Goal: Information Seeking & Learning: Learn about a topic

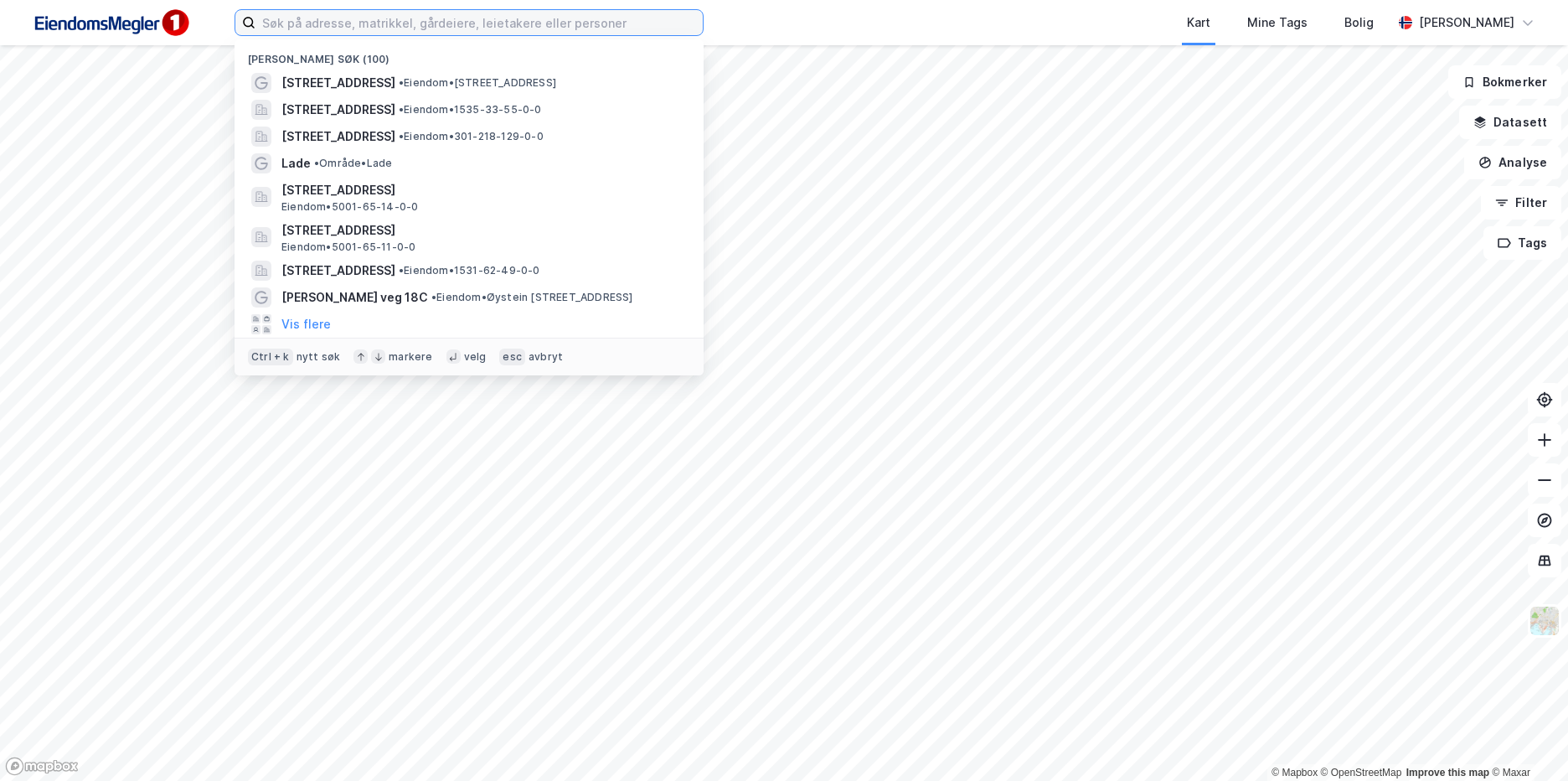
click at [380, 22] on input at bounding box center [479, 22] width 447 height 25
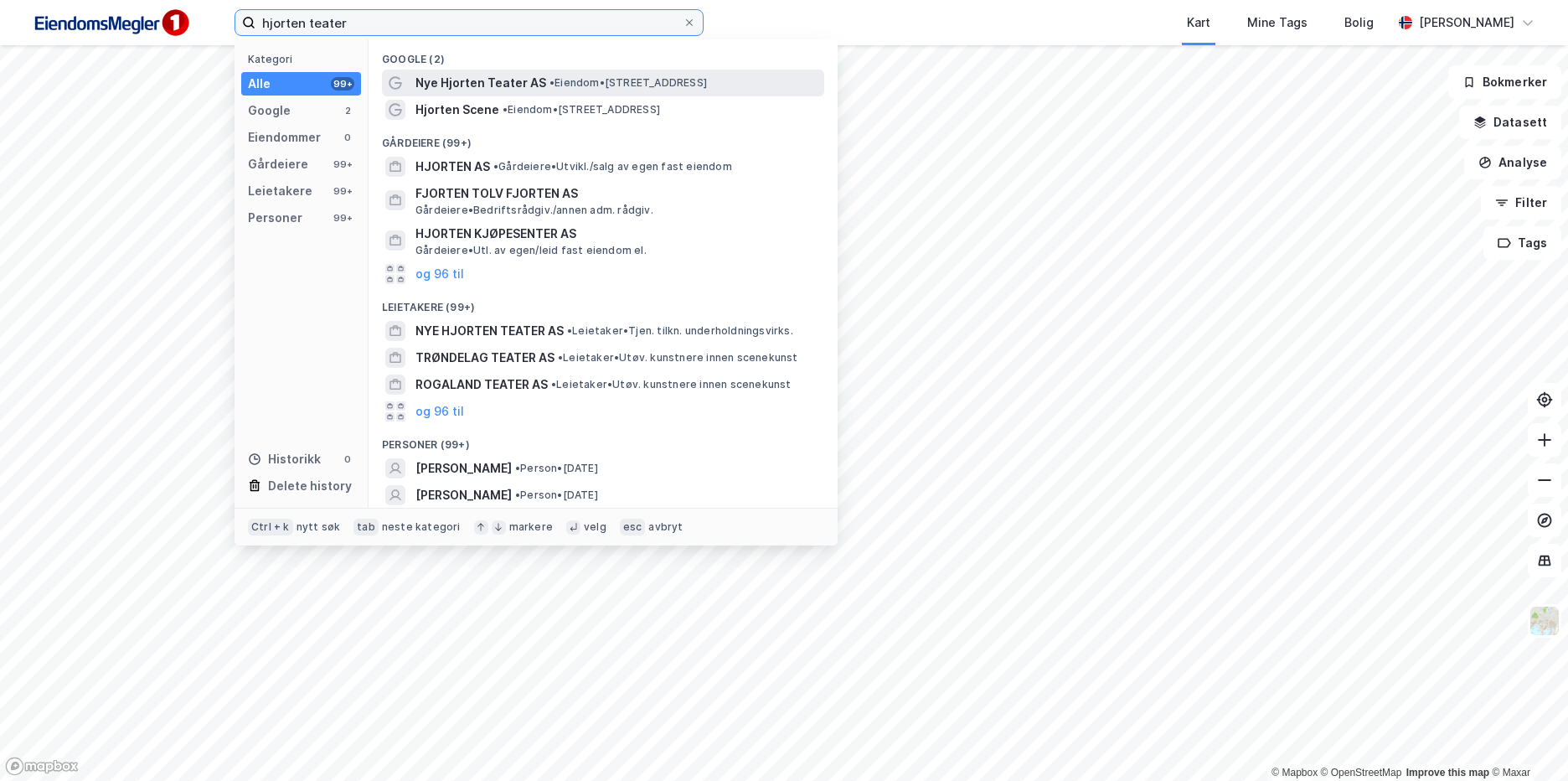
type input "hjorten teater"
click at [550, 89] on span "• Eiendom • [STREET_ADDRESS]" at bounding box center [628, 83] width 158 height 14
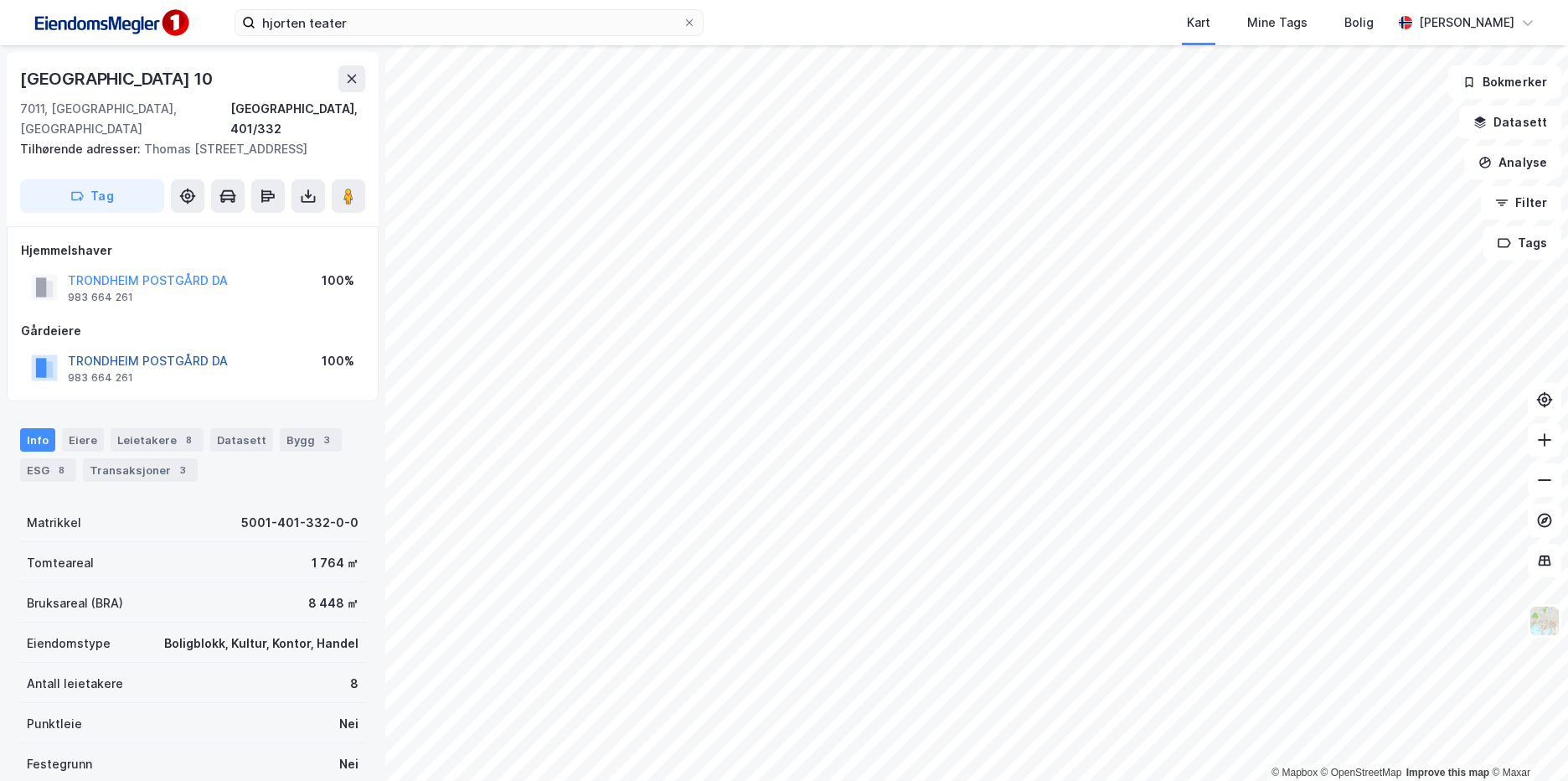
click at [0, 0] on button "TRONDHEIM POSTGÅRD DA" at bounding box center [0, 0] width 0 height 0
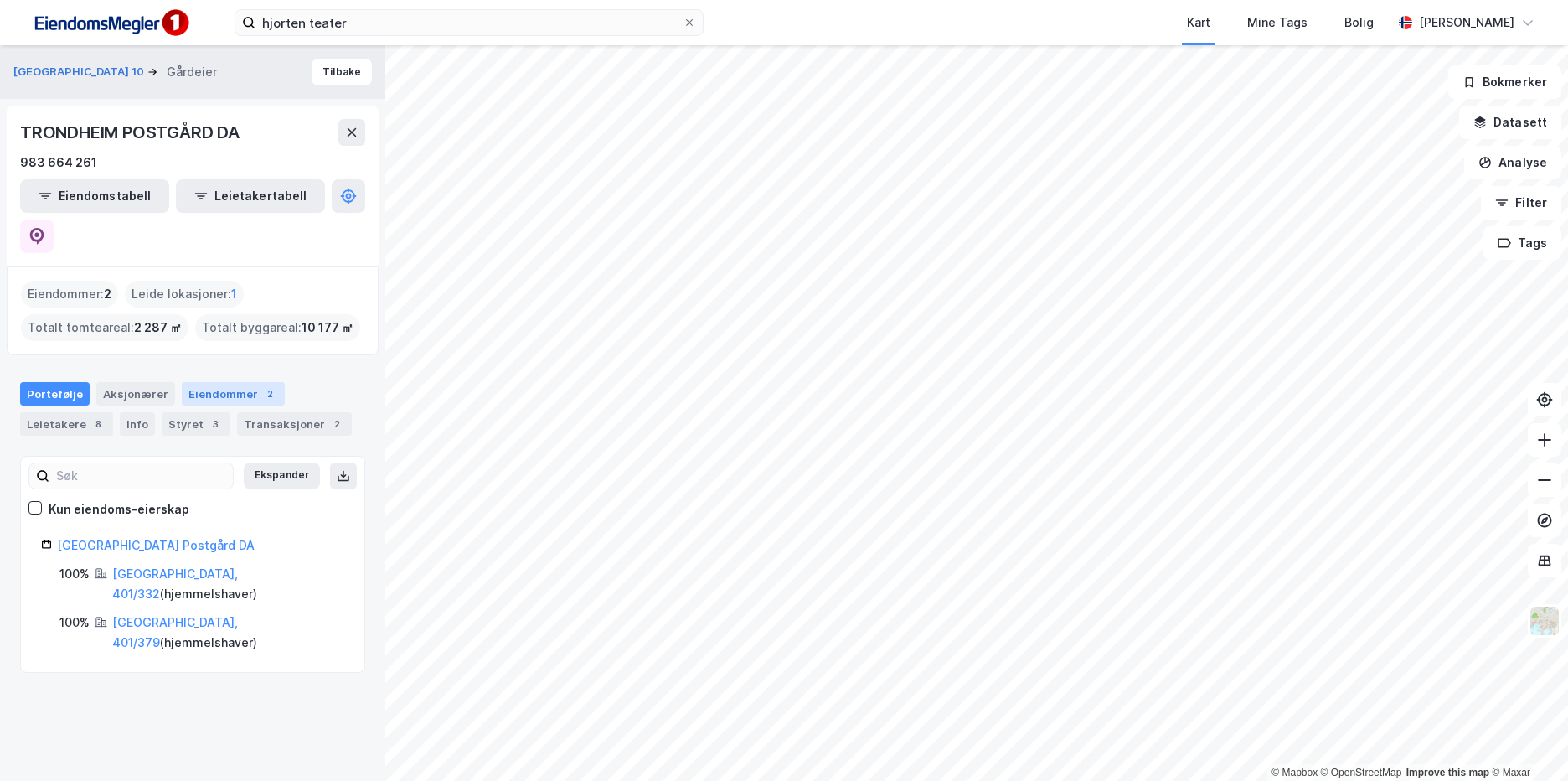
click at [215, 382] on div "Eiendommer 2" at bounding box center [233, 394] width 103 height 24
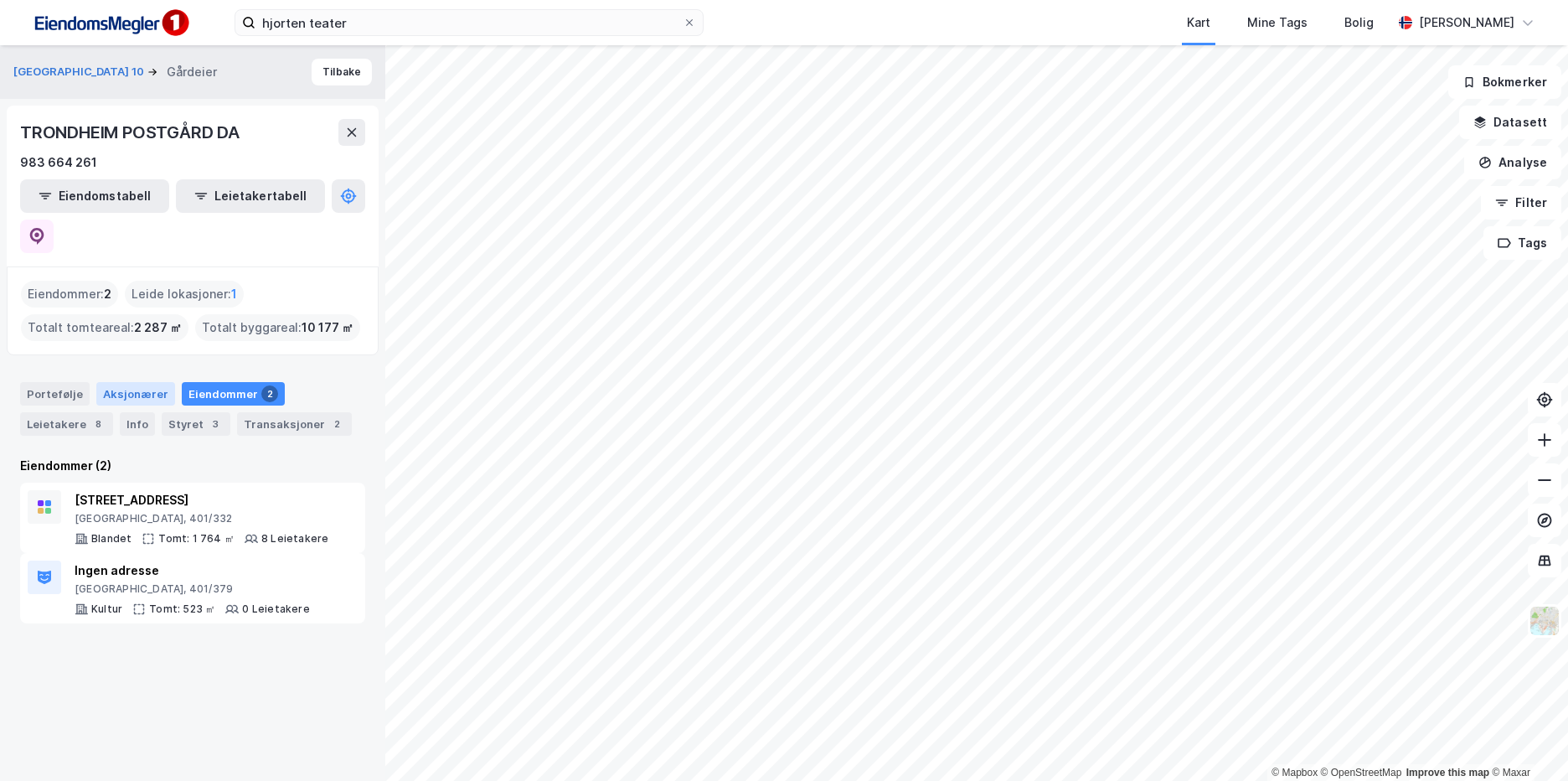
click at [123, 382] on div "Aksjonærer" at bounding box center [135, 394] width 78 height 24
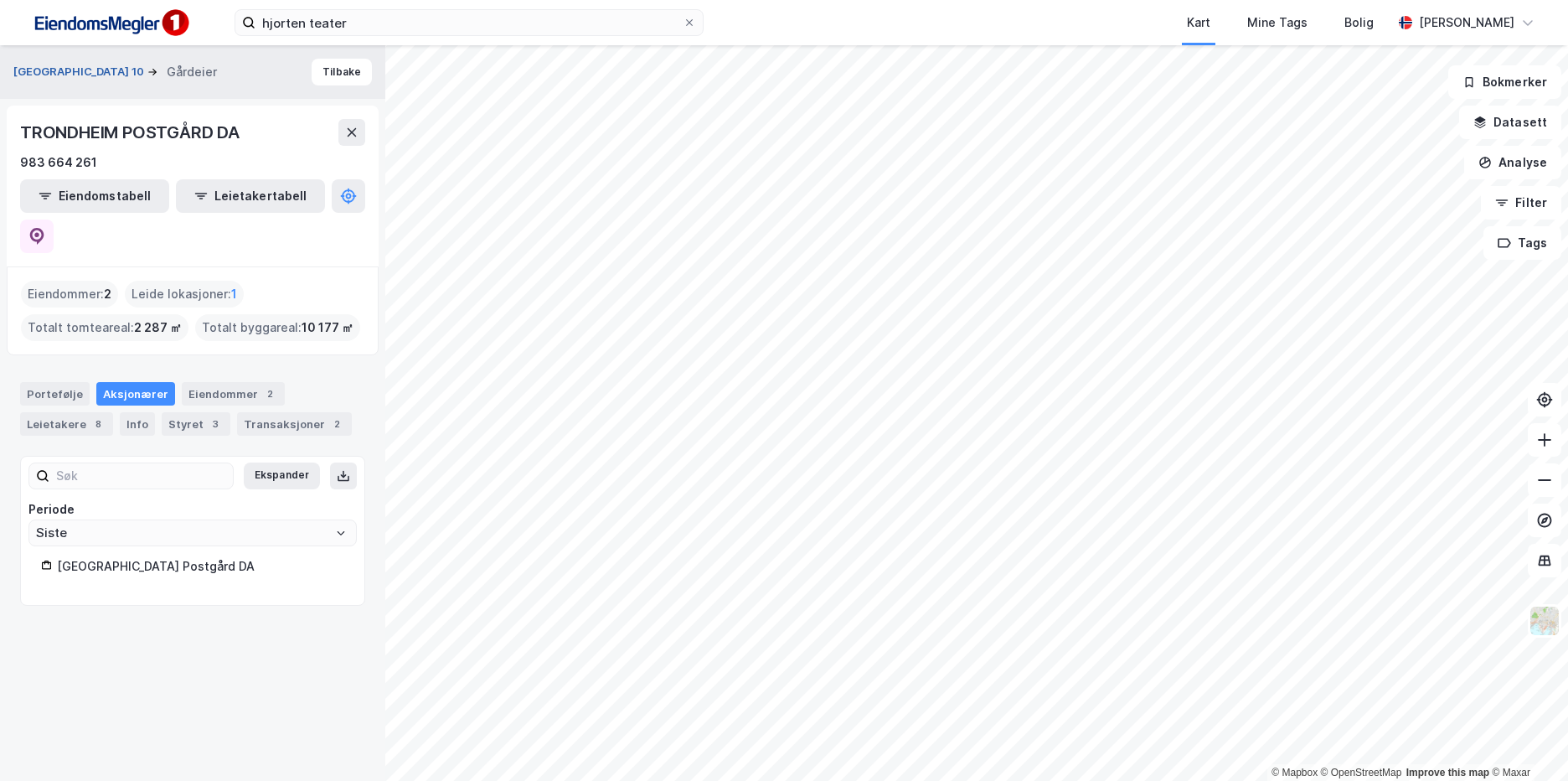
click at [84, 75] on button "[GEOGRAPHIC_DATA] 10" at bounding box center [80, 71] width 134 height 17
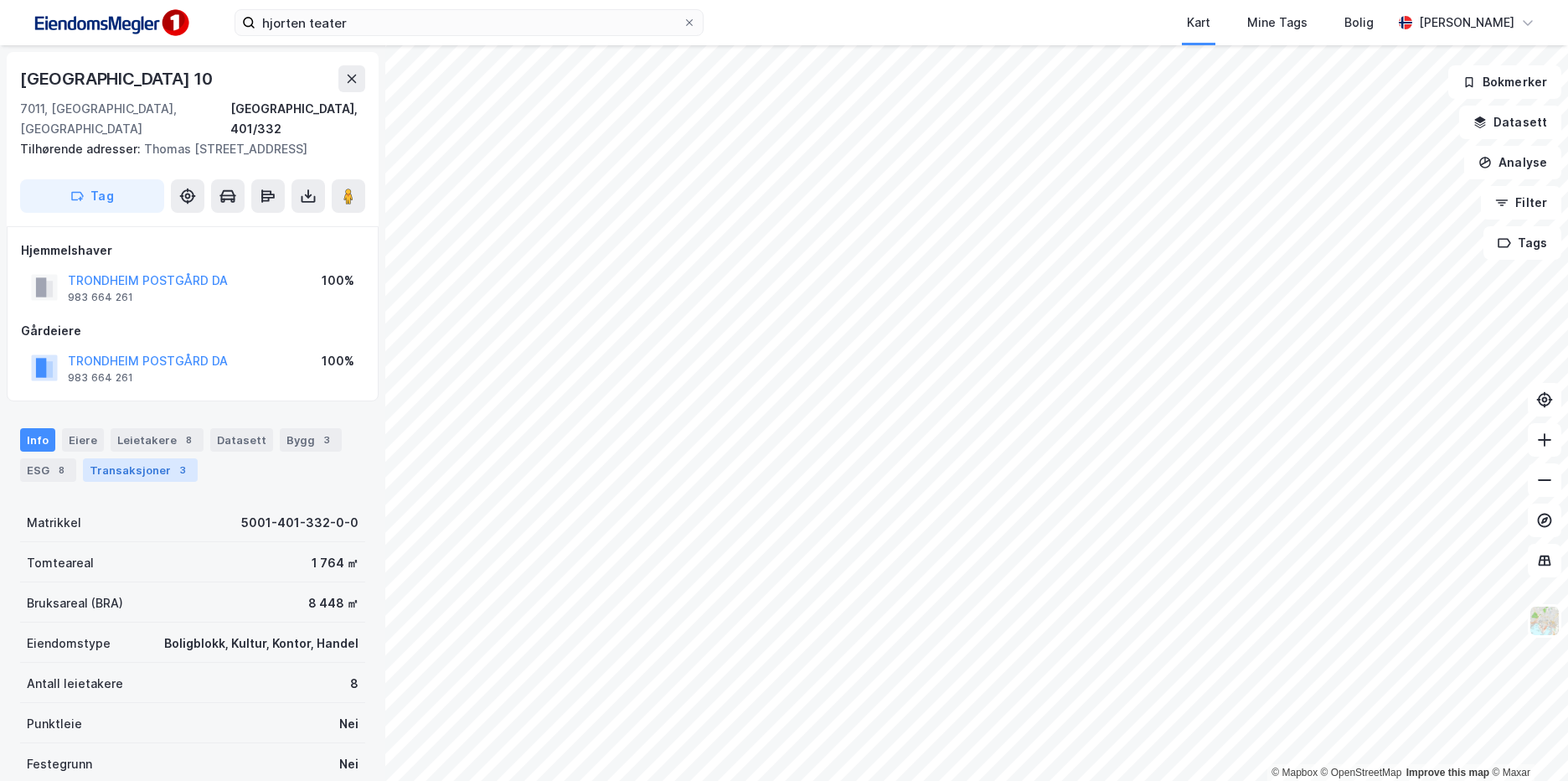
click at [147, 471] on div "Transaksjoner 3" at bounding box center [141, 470] width 115 height 24
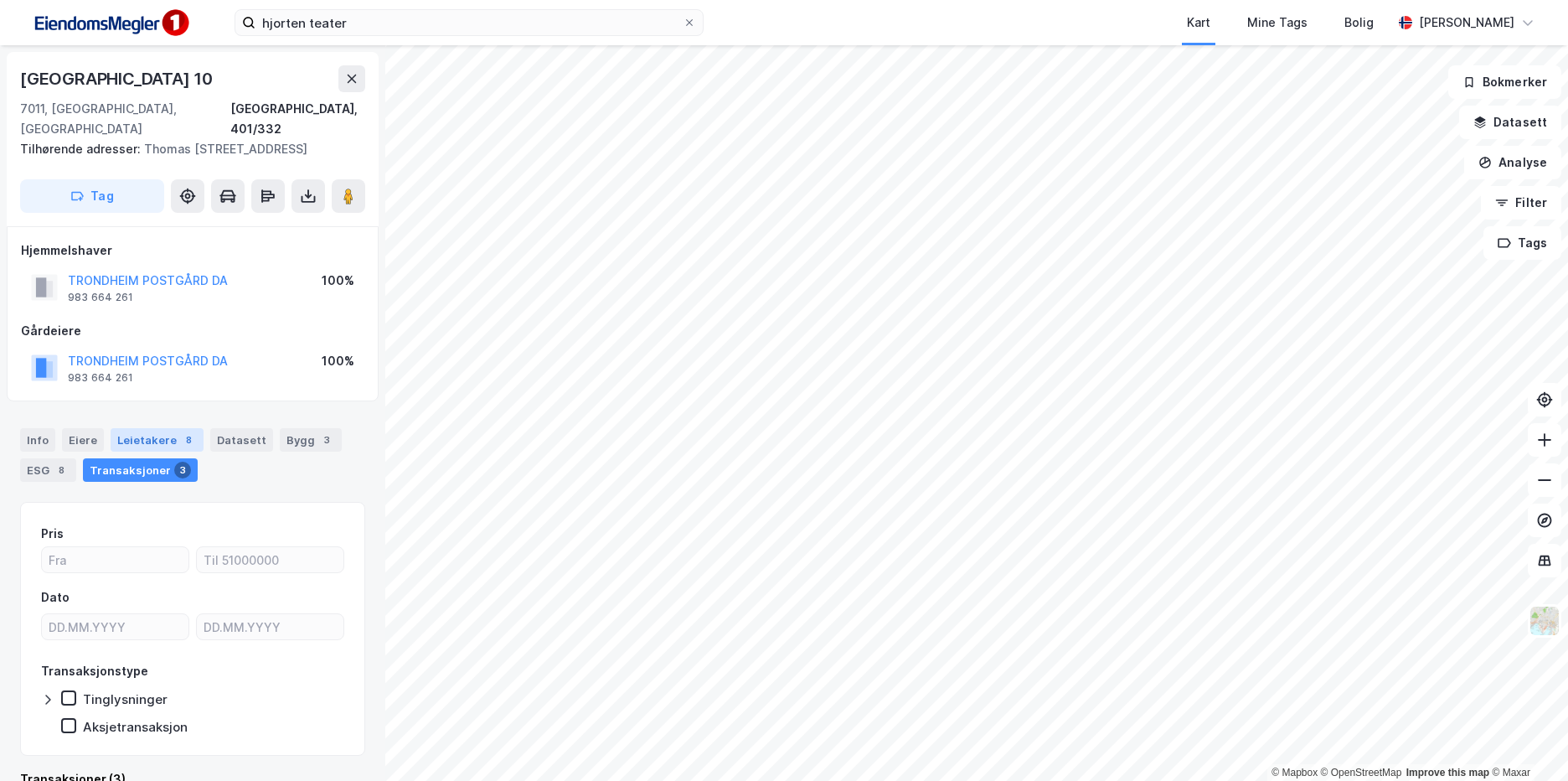
click at [136, 434] on div "Leietakere 8" at bounding box center [157, 441] width 93 height 24
